Goal: Task Accomplishment & Management: Complete application form

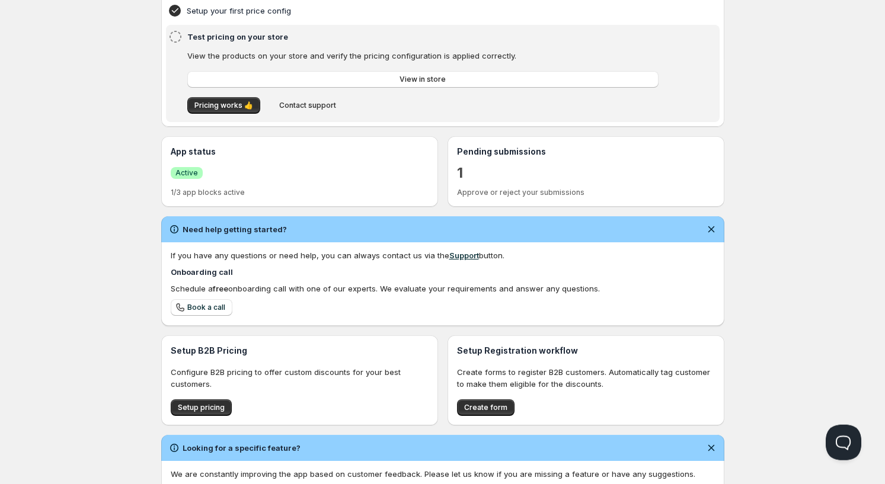
scroll to position [204, 0]
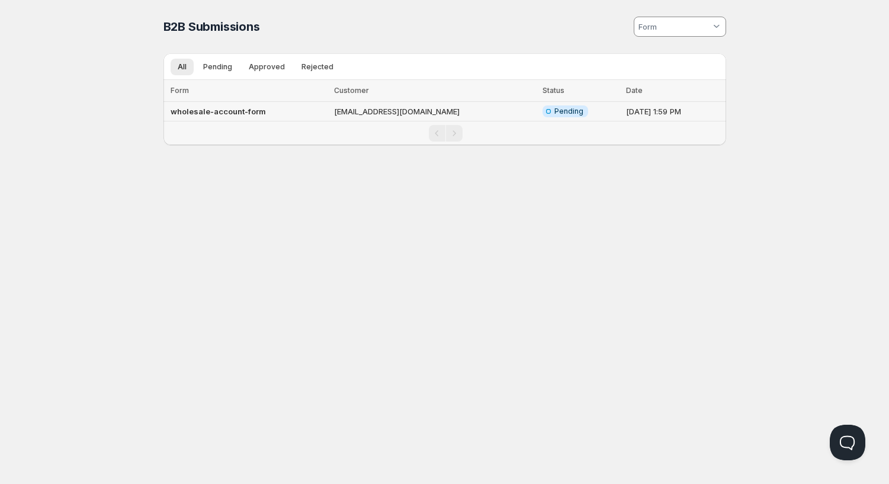
click at [254, 107] on b "wholesale-account-form" at bounding box center [218, 111] width 95 height 9
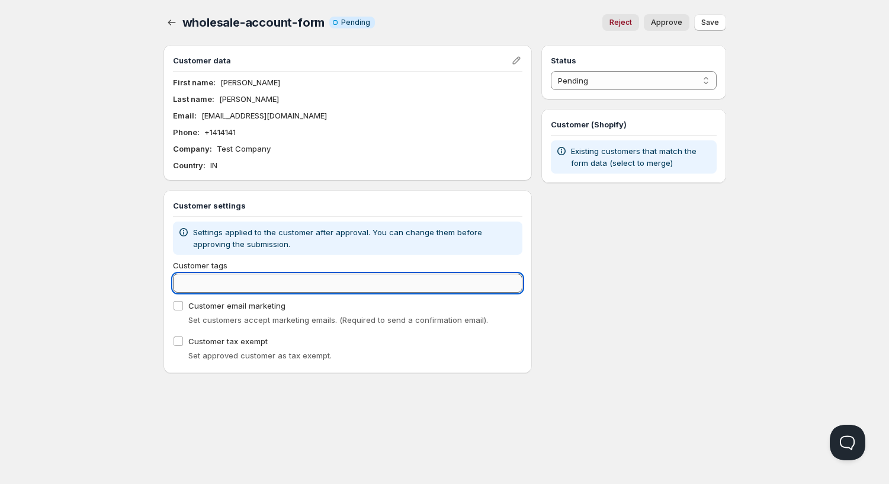
click at [233, 281] on input "Customer tags" at bounding box center [348, 283] width 350 height 19
click at [233, 279] on input "Customer tags" at bounding box center [348, 283] width 350 height 19
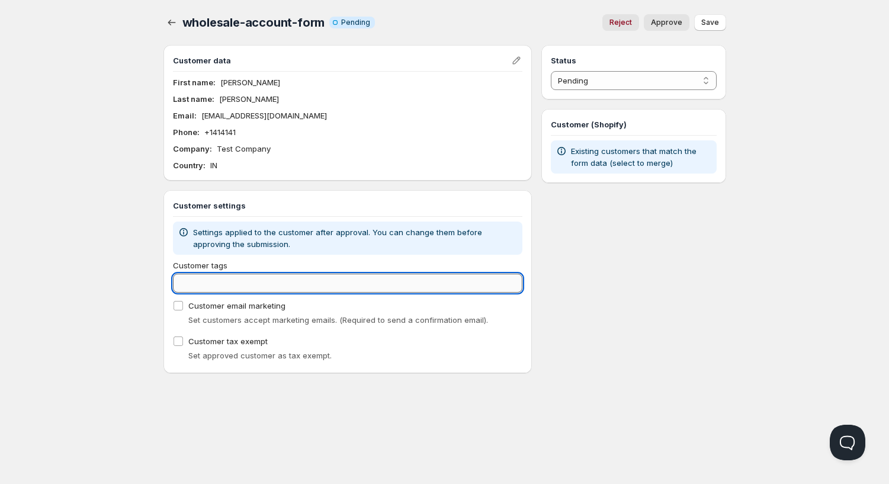
click at [233, 279] on input "Customer tags" at bounding box center [348, 283] width 350 height 19
click at [197, 265] on span "Customer tags" at bounding box center [200, 265] width 55 height 9
click at [197, 274] on input "Customer tags" at bounding box center [348, 283] width 350 height 19
click at [197, 265] on span "Customer tags" at bounding box center [200, 265] width 55 height 9
click at [197, 274] on input "Customer tags" at bounding box center [348, 283] width 350 height 19
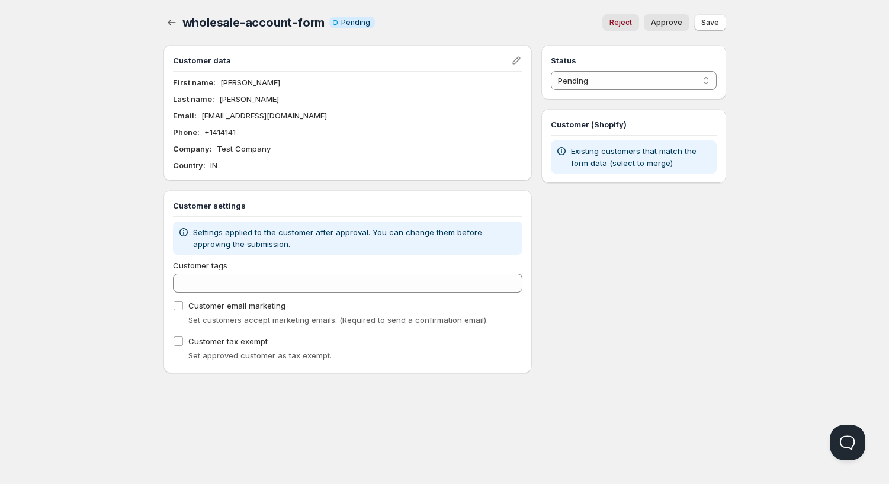
click at [197, 265] on span "Customer tags" at bounding box center [200, 265] width 55 height 9
click at [197, 274] on input "Customer tags" at bounding box center [348, 283] width 350 height 19
click at [551, 71] on select "Pending Approved Rejected Ignored Spam" at bounding box center [633, 80] width 165 height 19
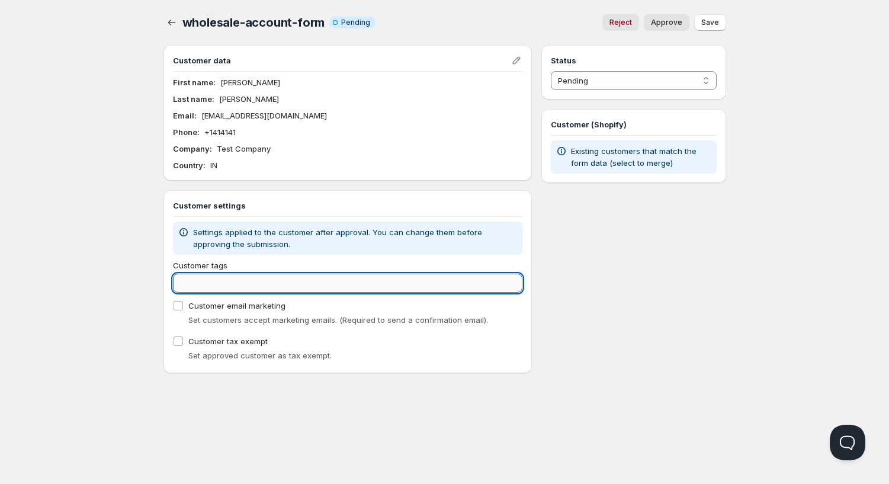
click at [282, 283] on input "Customer tags" at bounding box center [348, 283] width 350 height 19
type input "s"
type input "whole"
drag, startPoint x: 282, startPoint y: 283, endPoint x: 119, endPoint y: 228, distance: 172.8
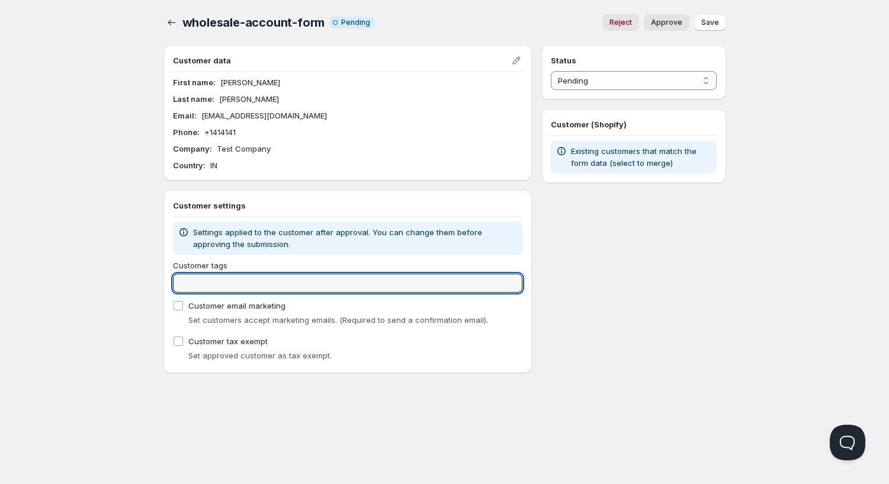
click at [119, 228] on div "Home Pricing Price lists Checkout Forms Submissions Settings Features Plans who…" at bounding box center [444, 242] width 889 height 484
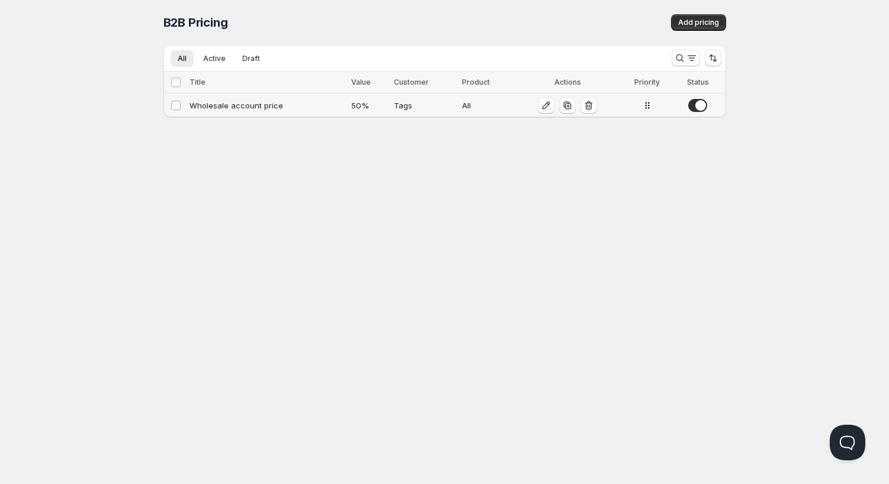
click at [231, 101] on div "Wholesale account price" at bounding box center [267, 106] width 155 height 12
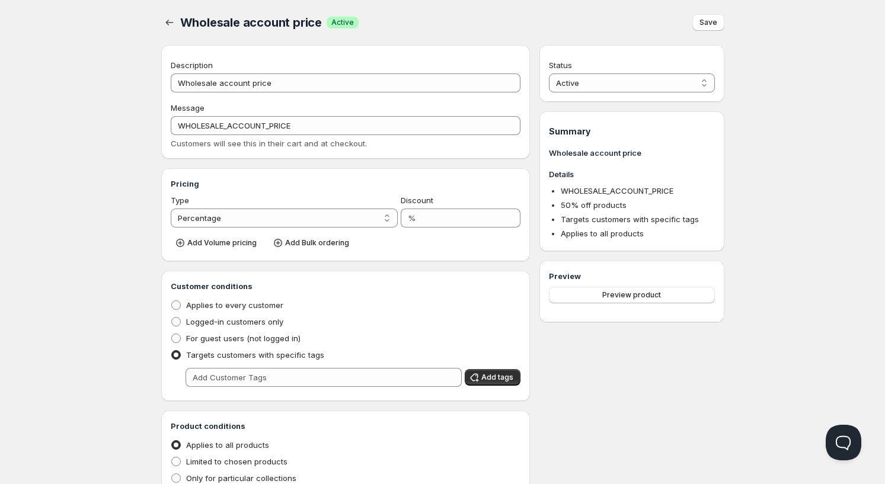
type input "Wholesale account price"
type input "WHOLESALE_ACCOUNT_PRICE"
type input "50"
radio input "true"
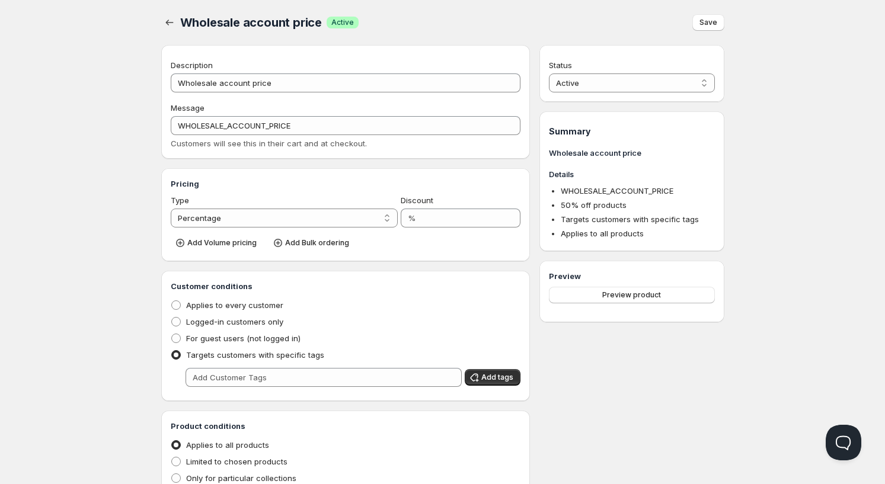
select select "1"
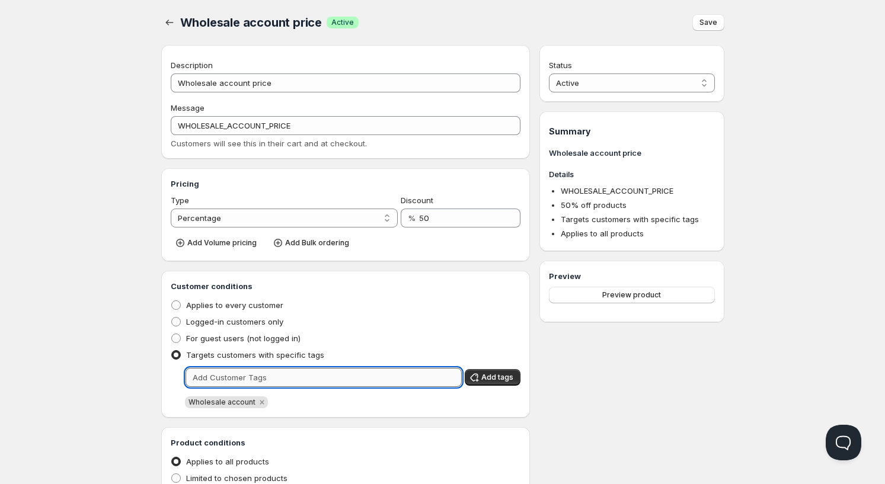
drag, startPoint x: 271, startPoint y: 376, endPoint x: 193, endPoint y: 377, distance: 77.6
click at [193, 377] on input "text" at bounding box center [323, 377] width 277 height 19
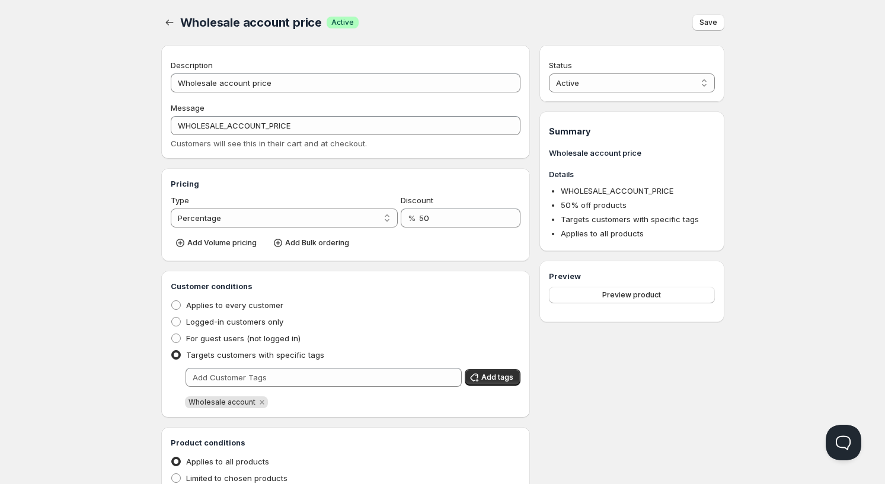
click at [216, 403] on span "Wholesale account" at bounding box center [221, 402] width 67 height 9
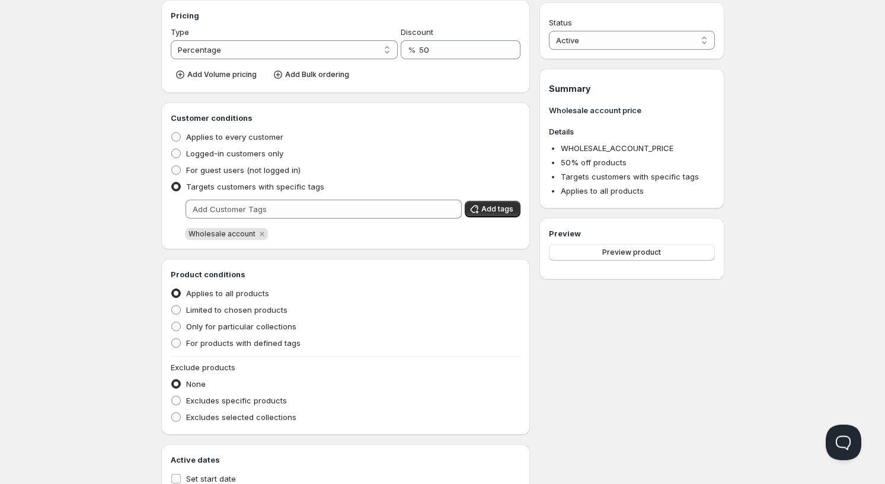
scroll to position [201, 0]
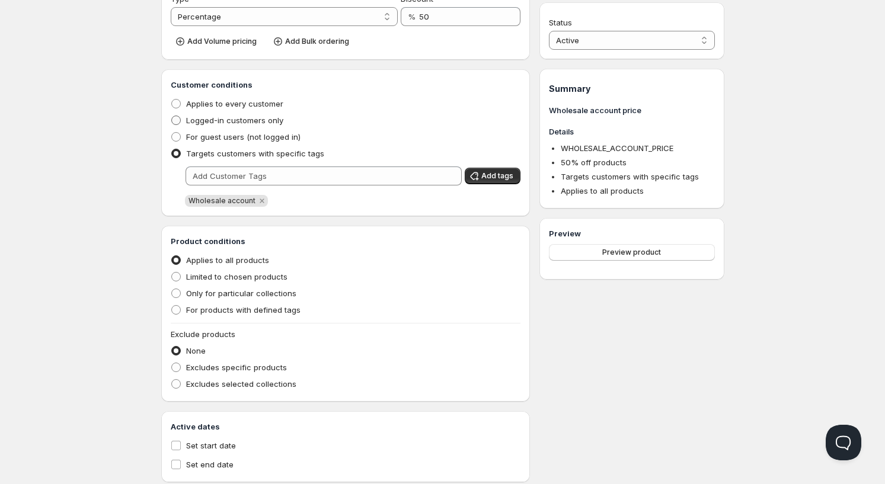
drag, startPoint x: 197, startPoint y: 122, endPoint x: 205, endPoint y: 124, distance: 8.5
click at [198, 122] on span "Logged-in customers only" at bounding box center [234, 120] width 97 height 9
click at [172, 116] on input "Logged-in customers only" at bounding box center [171, 116] width 1 height 1
radio input "true"
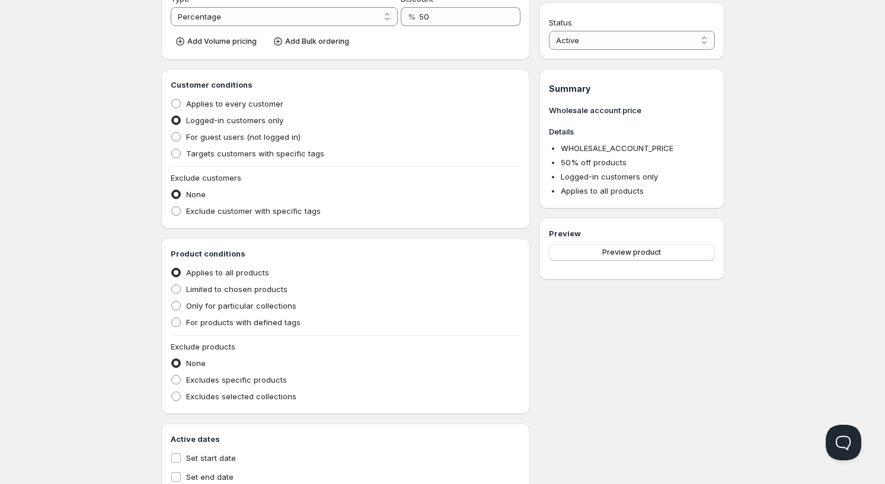
click at [100, 130] on div "Home Pricing Price lists Checkout Forms Submissions Settings Features Plans Who…" at bounding box center [442, 162] width 885 height 726
click at [213, 151] on span "Targets customers with specific tags" at bounding box center [255, 153] width 138 height 9
click at [172, 149] on input "Targets customers with specific tags" at bounding box center [171, 149] width 1 height 1
radio input "true"
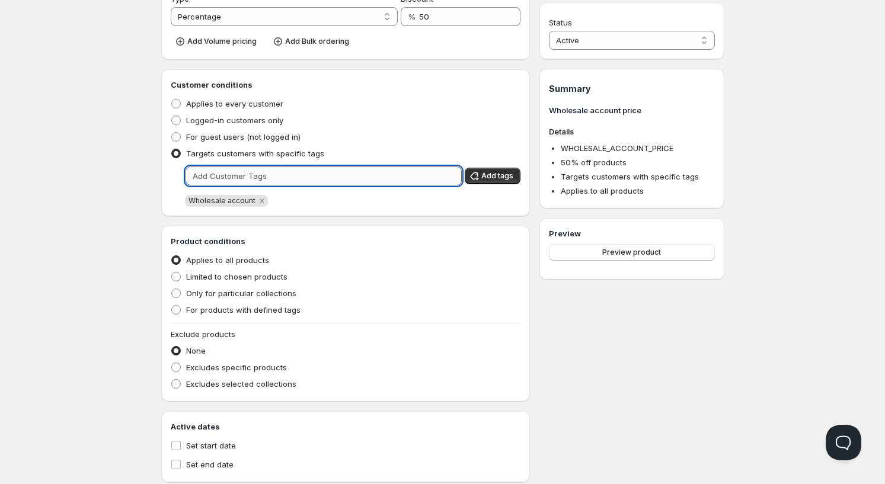
click at [239, 180] on input "text" at bounding box center [323, 176] width 277 height 19
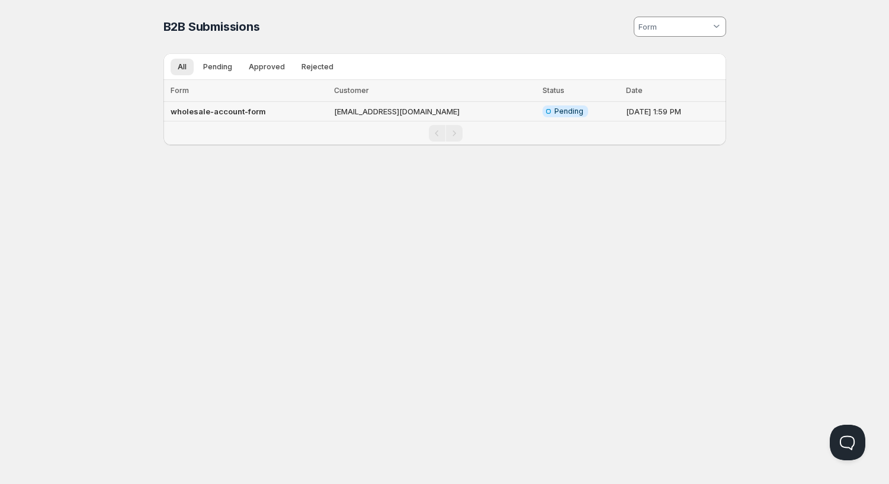
click at [233, 108] on b "wholesale-account-form" at bounding box center [218, 111] width 95 height 9
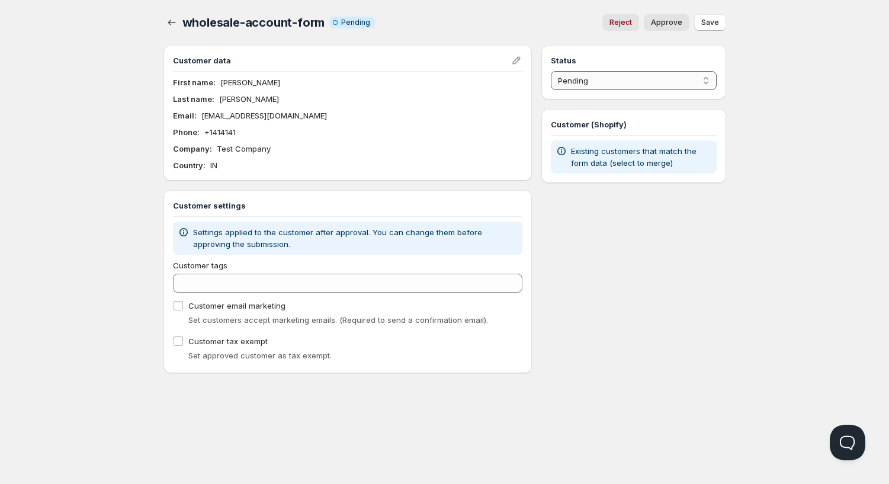
click at [551, 71] on select "Pending Approved Rejected Ignored Spam" at bounding box center [633, 80] width 165 height 19
select select "1"
click option "Approved" at bounding box center [0, 0] width 0 height 0
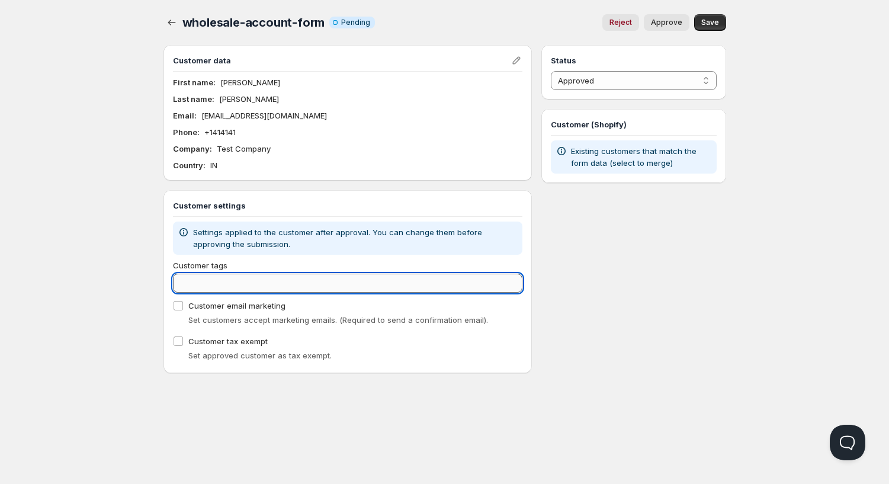
click at [268, 283] on input "Customer tags" at bounding box center [348, 283] width 350 height 19
paste input "Wholesale account"
type input "Wholesale account"
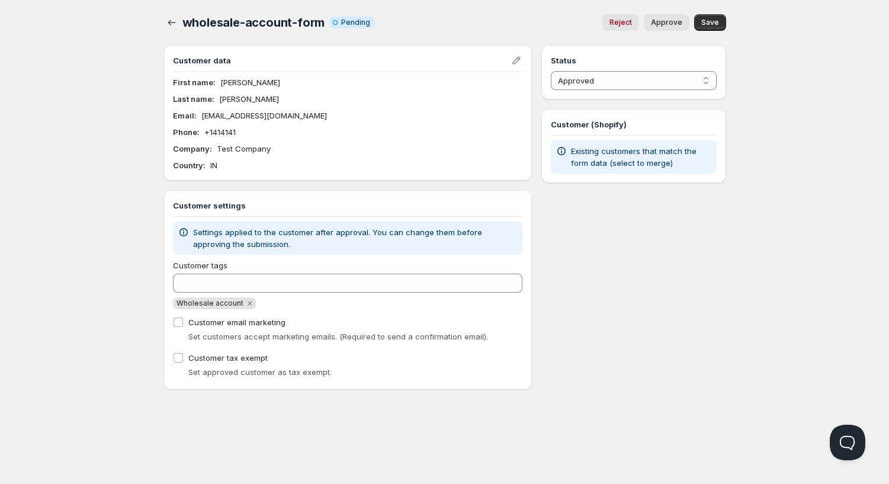
click at [669, 26] on span "Approve" at bounding box center [666, 22] width 31 height 9
select select "0"
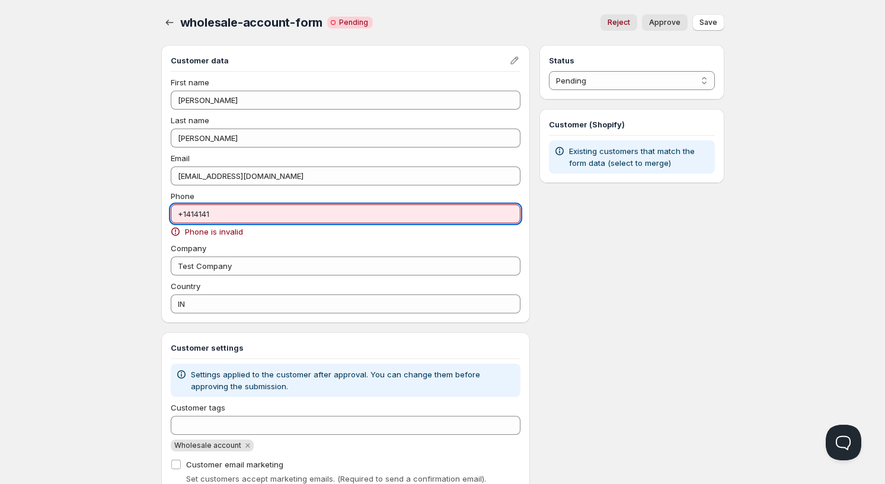
click at [302, 215] on input "+1414141" at bounding box center [346, 213] width 350 height 19
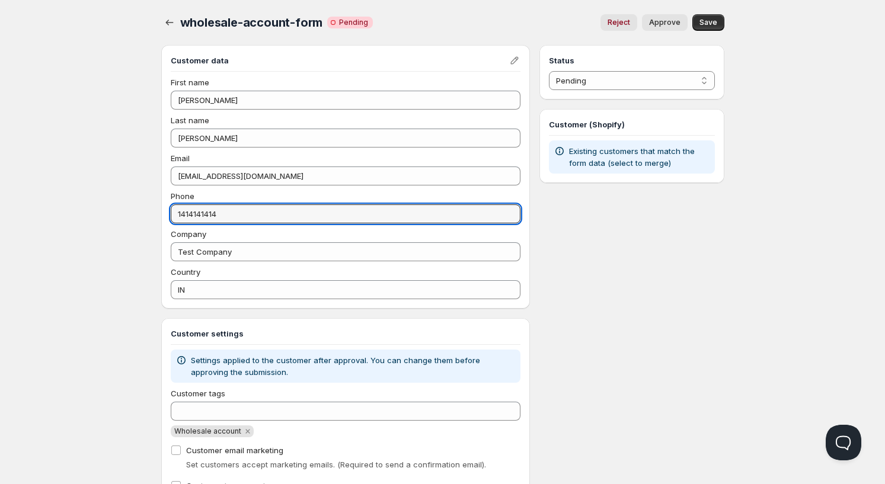
type input "1414141414"
click at [662, 25] on span "Approve" at bounding box center [664, 22] width 31 height 9
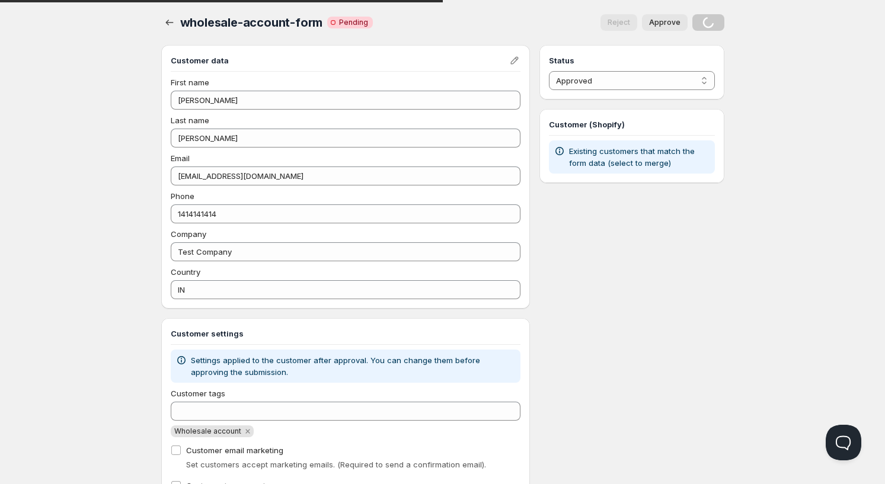
select select "0"
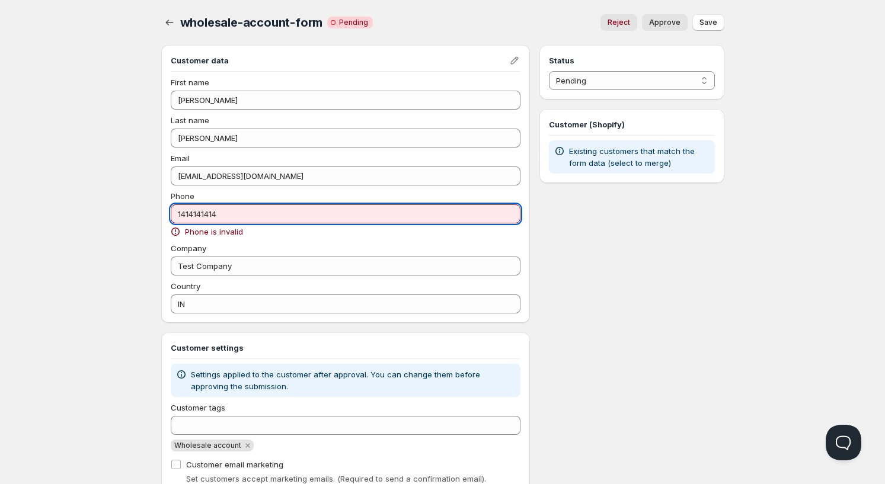
click at [249, 216] on input "1414141414" at bounding box center [346, 213] width 350 height 19
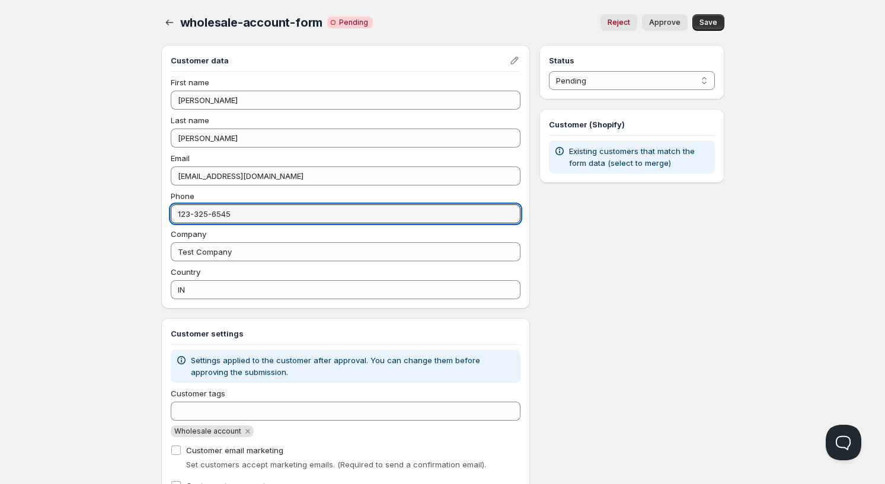
type input "123-325-6545"
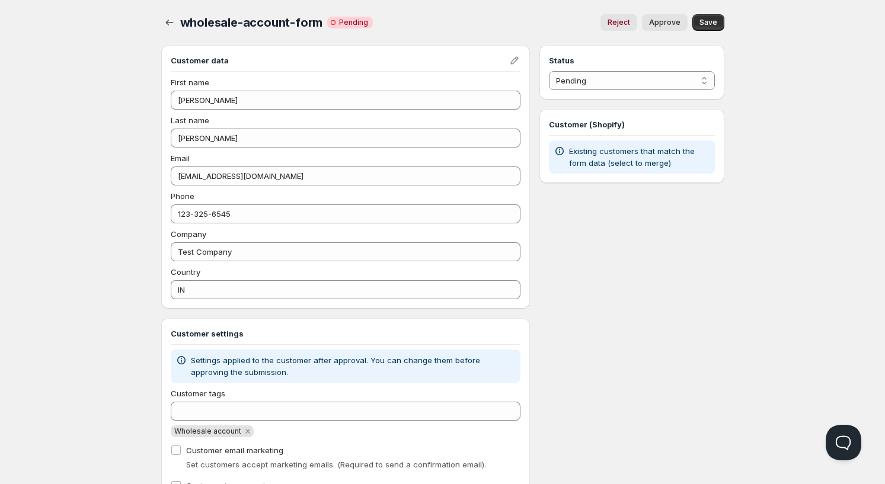
click at [675, 21] on span "Approve" at bounding box center [664, 22] width 31 height 9
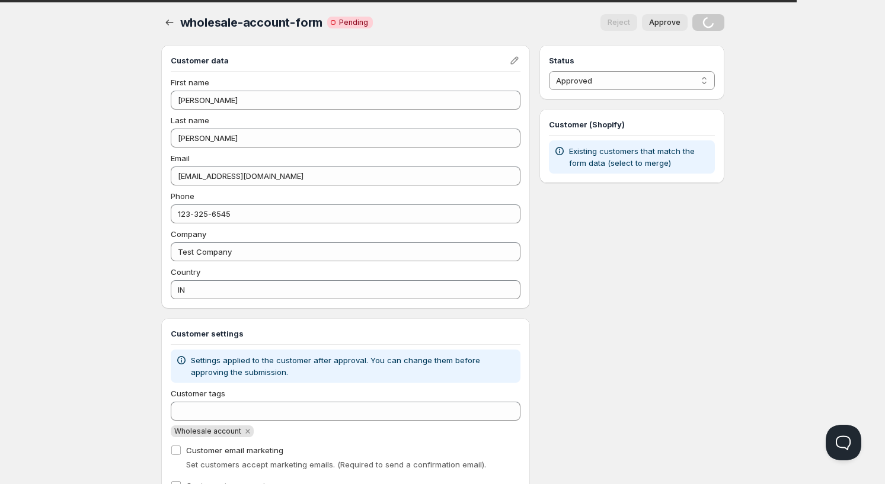
select select "0"
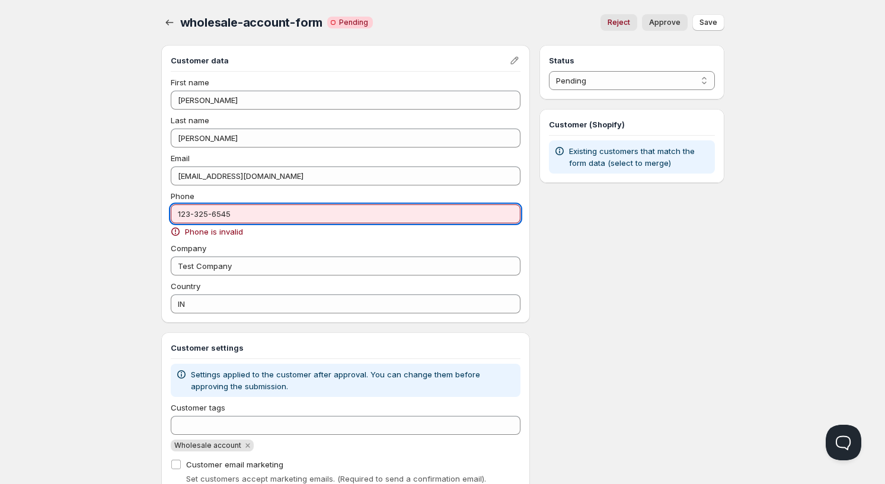
click at [259, 209] on input "123-325-6545" at bounding box center [346, 213] width 350 height 19
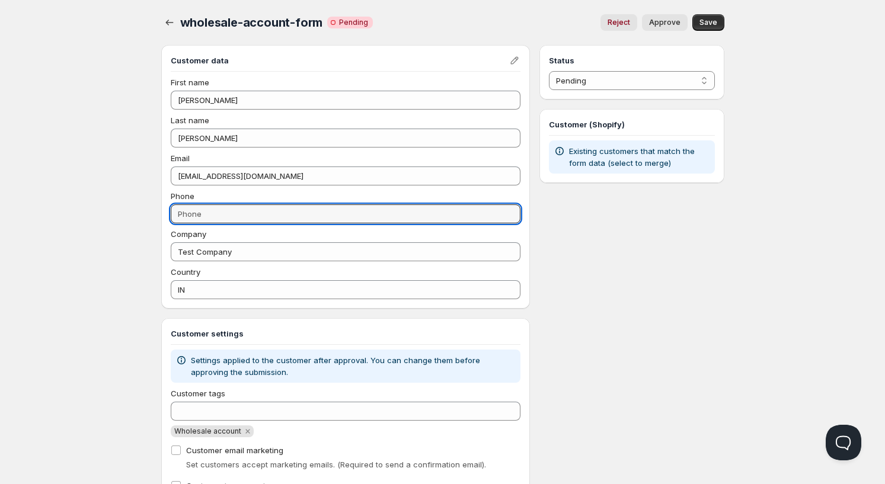
click at [673, 23] on span "Approve" at bounding box center [664, 22] width 31 height 9
select select "1"
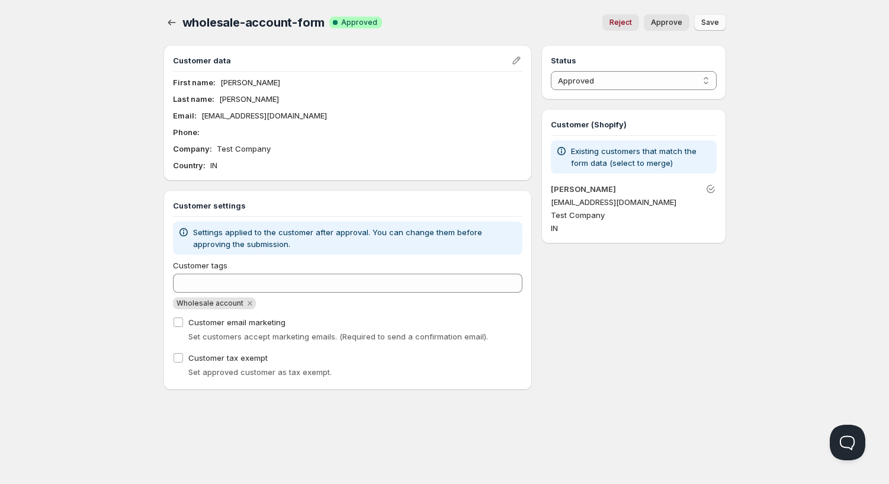
click at [710, 24] on span "Save" at bounding box center [711, 22] width 18 height 9
click at [569, 201] on p "[EMAIL_ADDRESS][DOMAIN_NAME]" at bounding box center [633, 202] width 165 height 12
click at [570, 201] on p "[EMAIL_ADDRESS][DOMAIN_NAME]" at bounding box center [633, 202] width 165 height 12
click at [572, 191] on link "[PERSON_NAME]" at bounding box center [583, 188] width 65 height 9
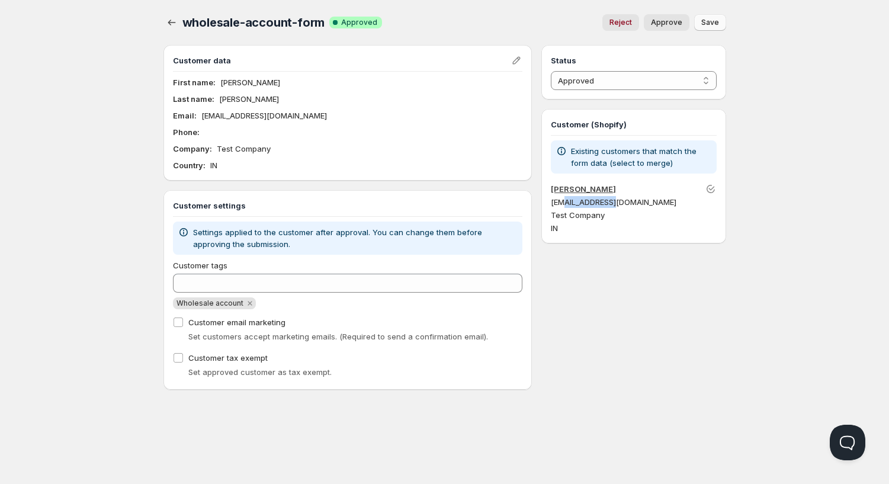
click at [572, 191] on link "[PERSON_NAME]" at bounding box center [583, 188] width 65 height 9
